Goal: Task Accomplishment & Management: Complete application form

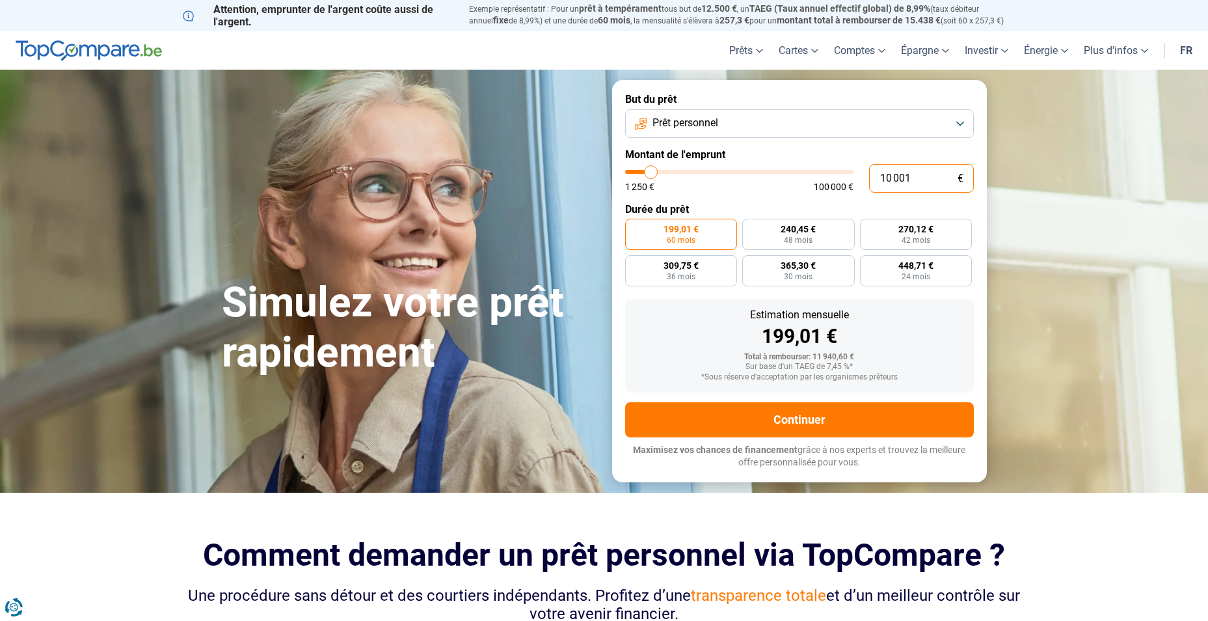
click at [891, 179] on input "10 001" at bounding box center [921, 178] width 105 height 29
type input "1 001"
type input "1250"
type input "1"
type input "1250"
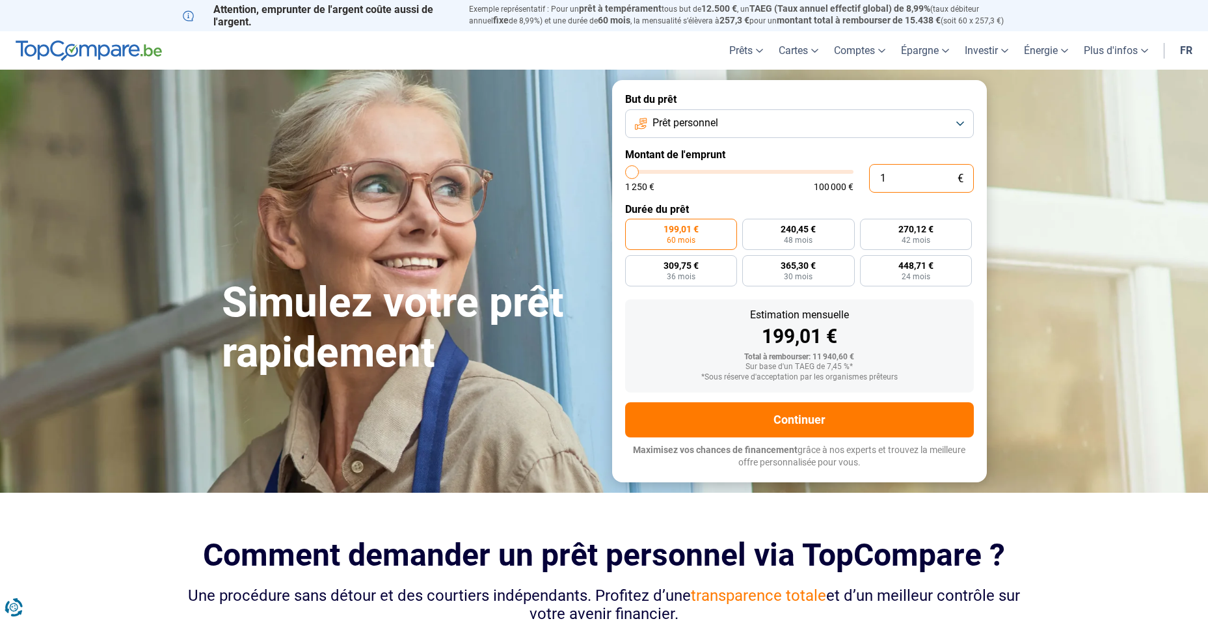
type input "14"
type input "1250"
type input "145"
type input "1250"
type input "14"
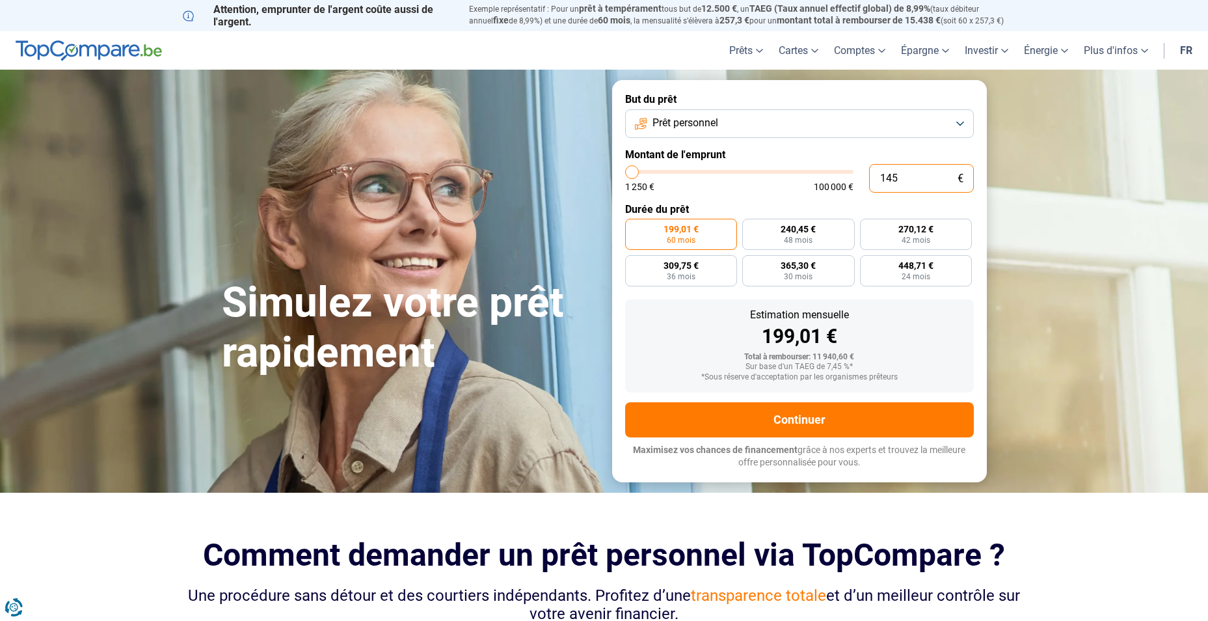
type input "1250"
type input "1"
type input "1250"
type input "0"
type input "1250"
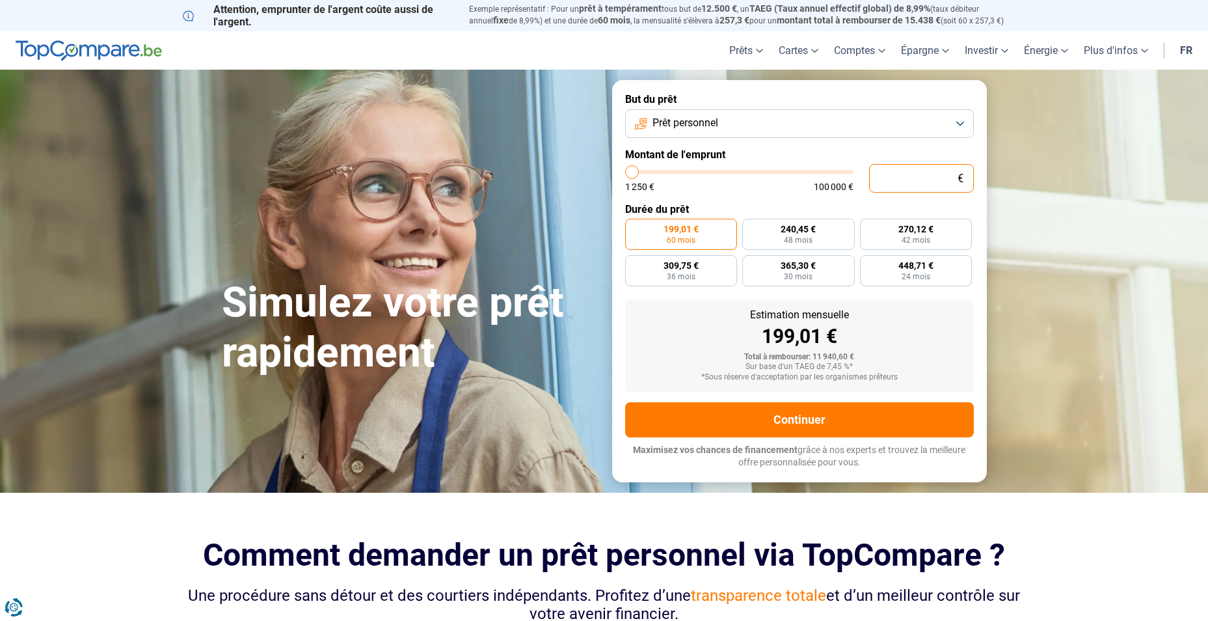
type input "4"
type input "1250"
type input "45"
type input "1250"
type input "450"
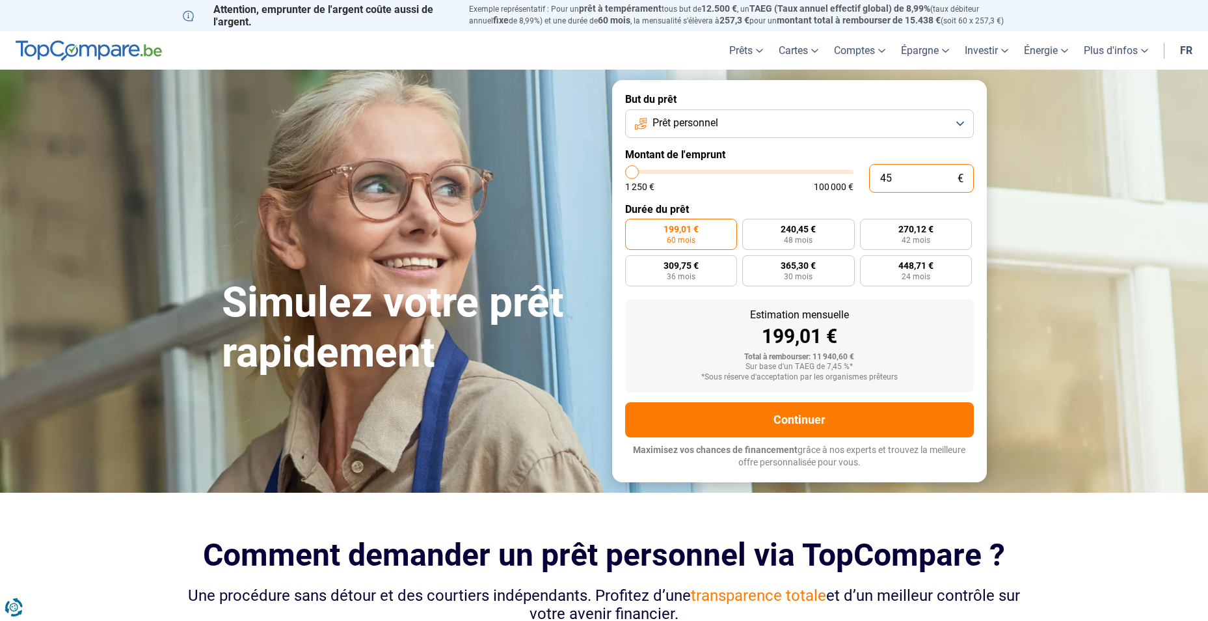
type input "1250"
type input "4 500"
type input "4500"
type input "45 000"
type input "45000"
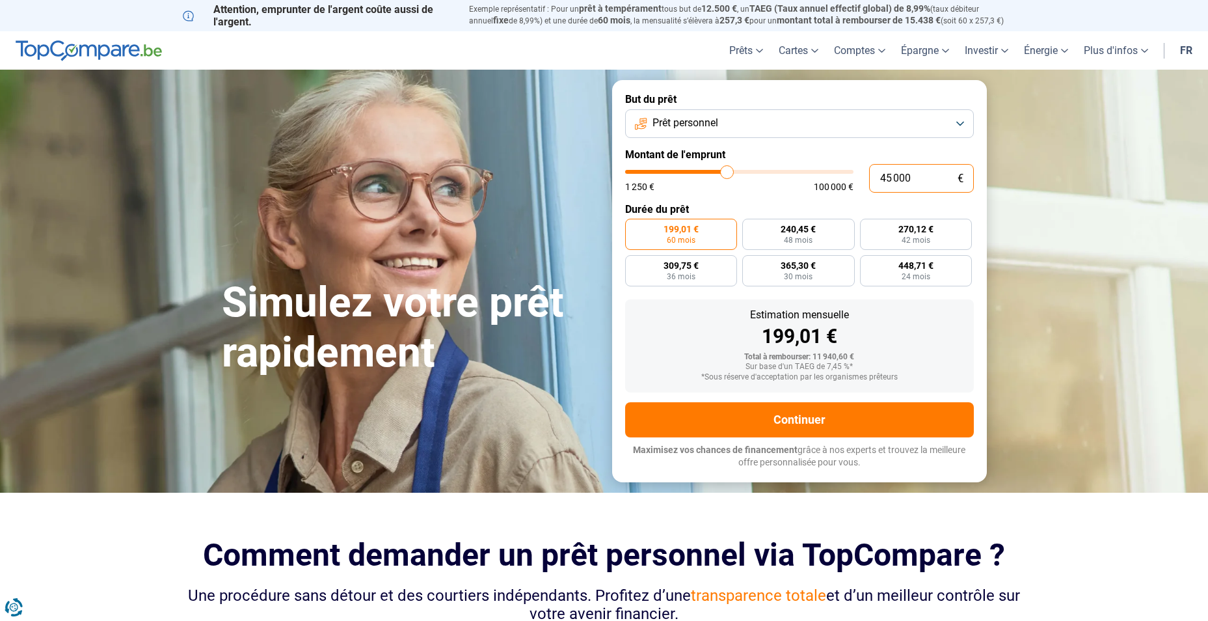
radio input "false"
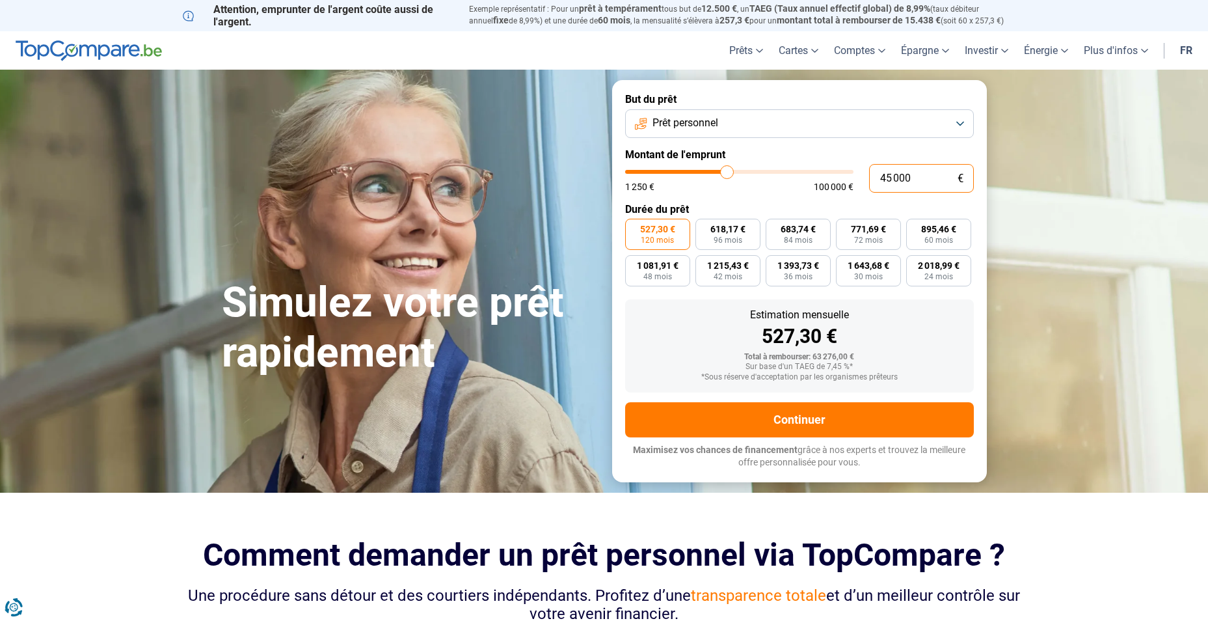
type input "45 000"
click at [890, 132] on button "Prêt personnel" at bounding box center [799, 123] width 349 height 29
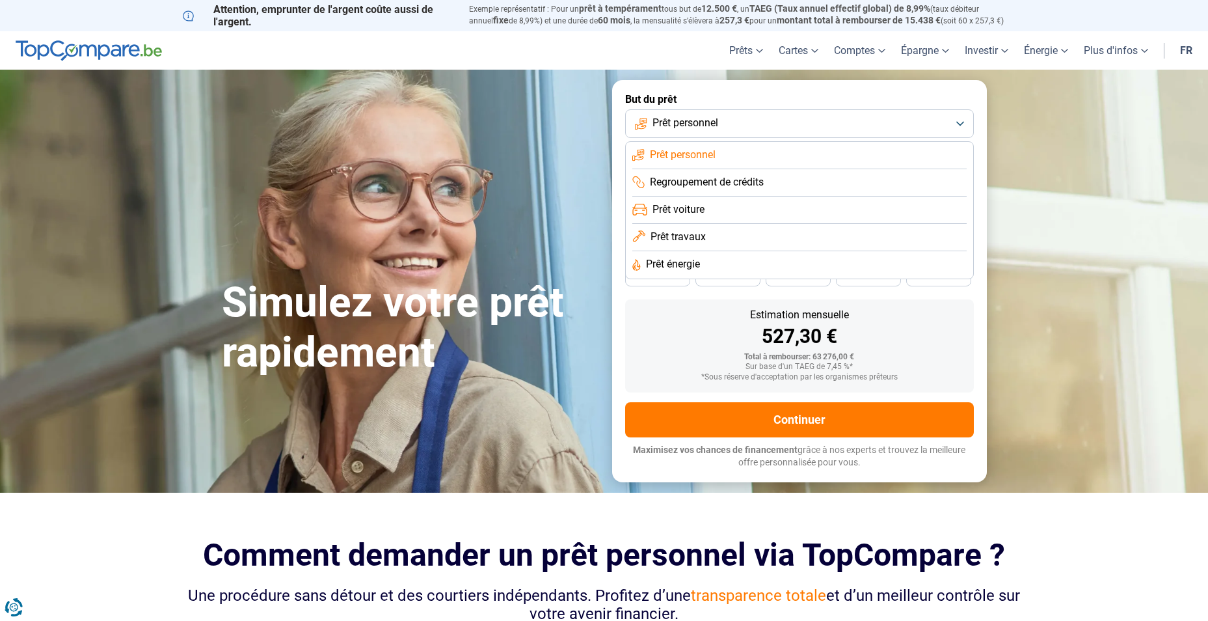
click at [698, 234] on span "Prêt travaux" at bounding box center [678, 237] width 55 height 14
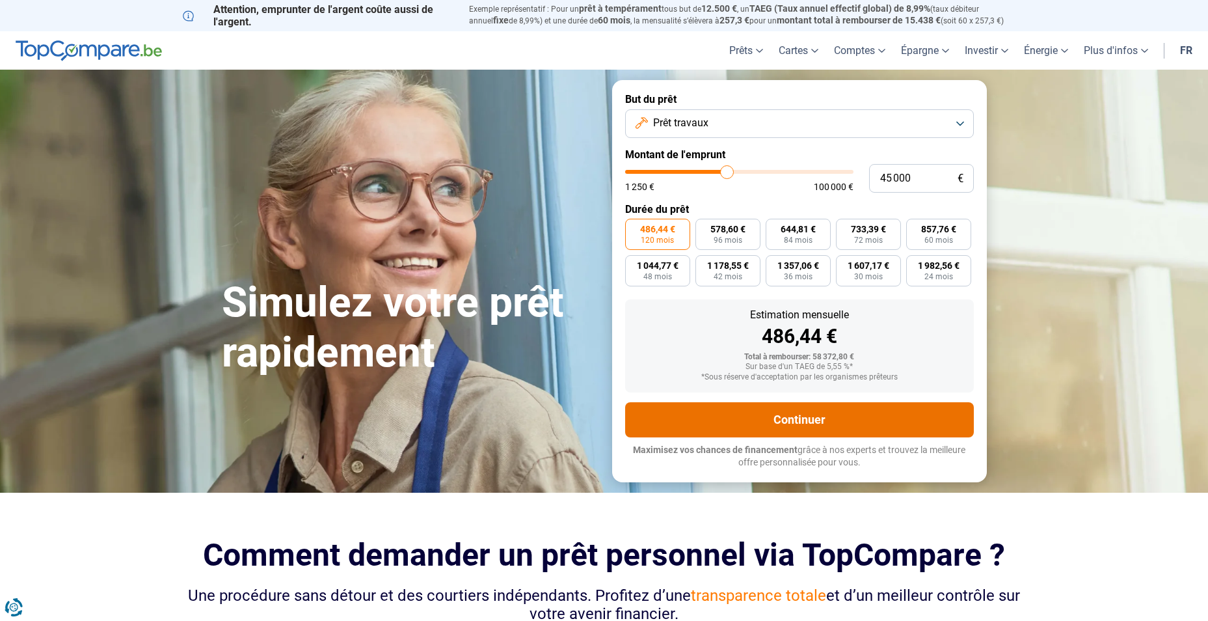
click at [788, 421] on button "Continuer" at bounding box center [799, 419] width 349 height 35
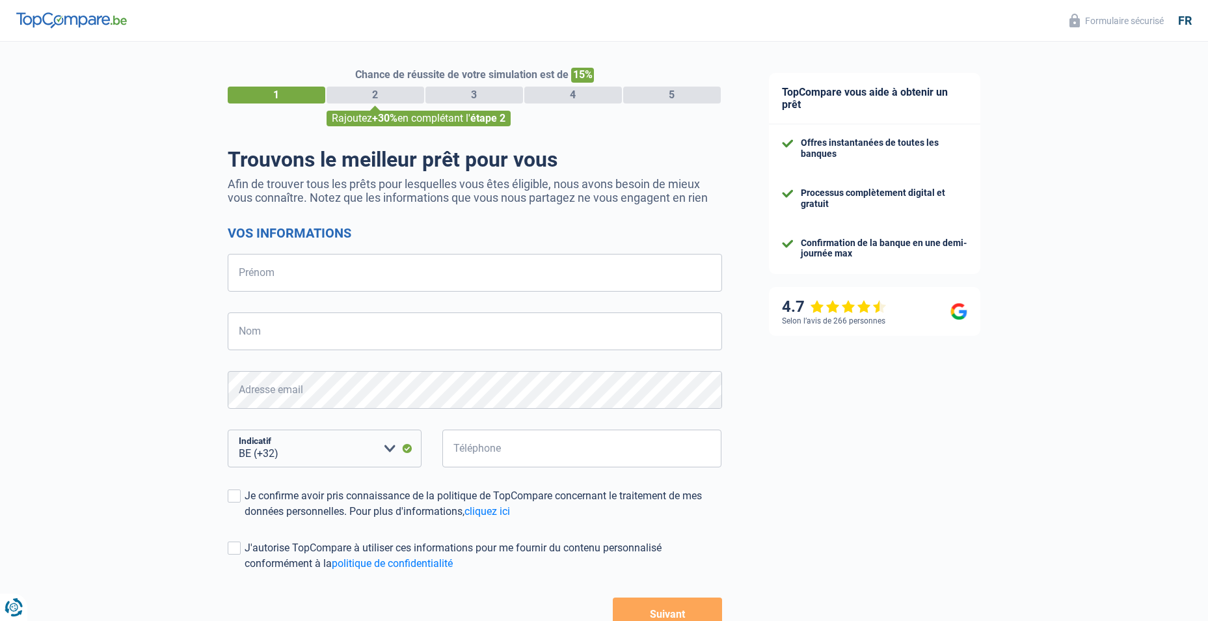
select select "32"
